Goal: Transaction & Acquisition: Purchase product/service

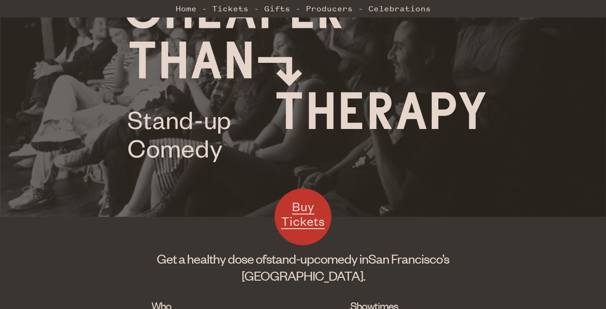
scroll to position [82, 0]
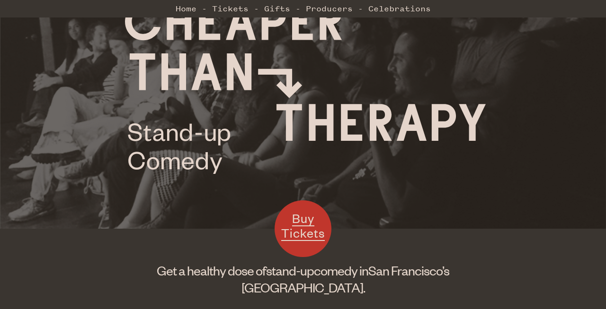
click at [299, 230] on span "Buy Tickets" at bounding box center [303, 226] width 44 height 31
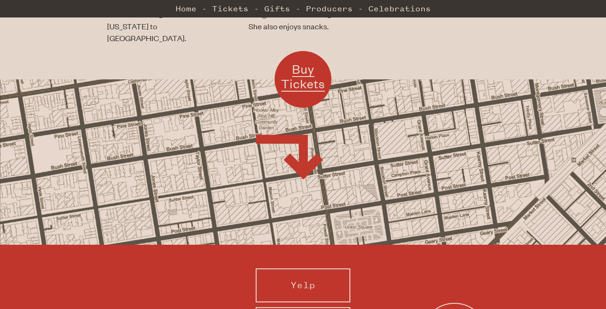
scroll to position [869, 0]
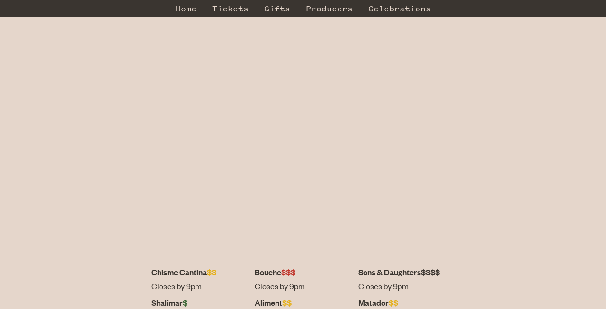
scroll to position [204, 0]
